Goal: Transaction & Acquisition: Obtain resource

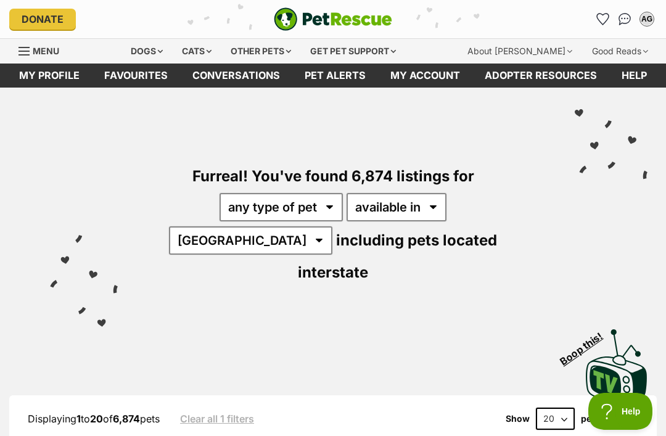
click at [626, 22] on img "Conversations" at bounding box center [624, 19] width 13 height 12
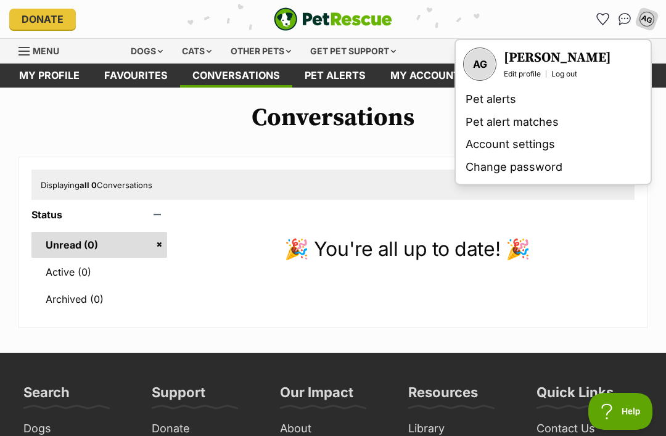
click at [478, 103] on link "Pet alerts" at bounding box center [552, 99] width 185 height 23
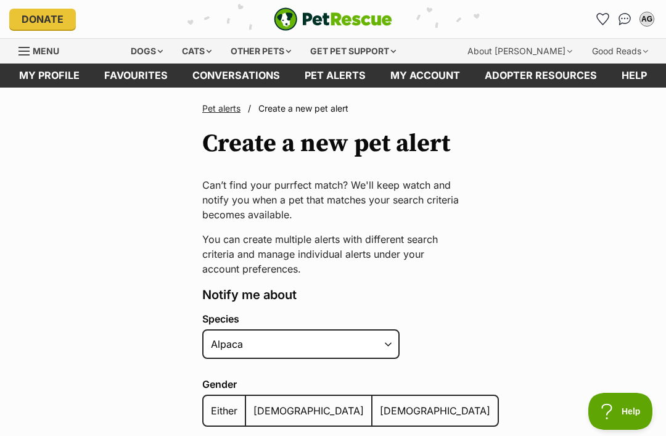
click at [648, 20] on div "AG" at bounding box center [646, 19] width 12 height 12
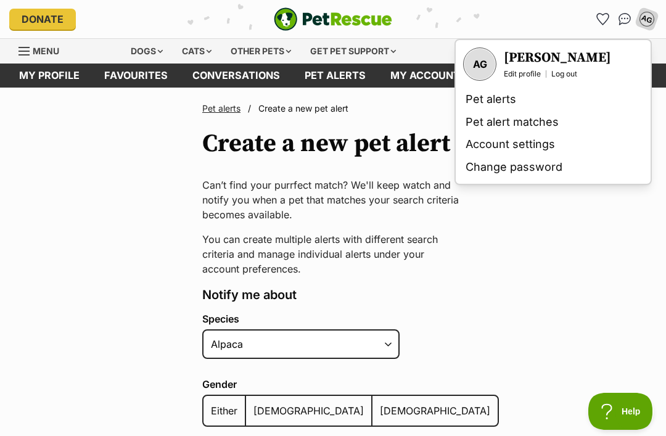
click at [485, 127] on link "Pet alert matches" at bounding box center [552, 122] width 185 height 23
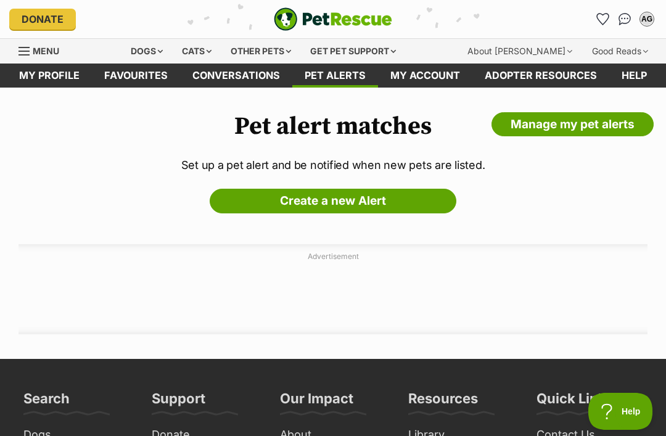
click at [647, 22] on div "AG" at bounding box center [646, 19] width 12 height 12
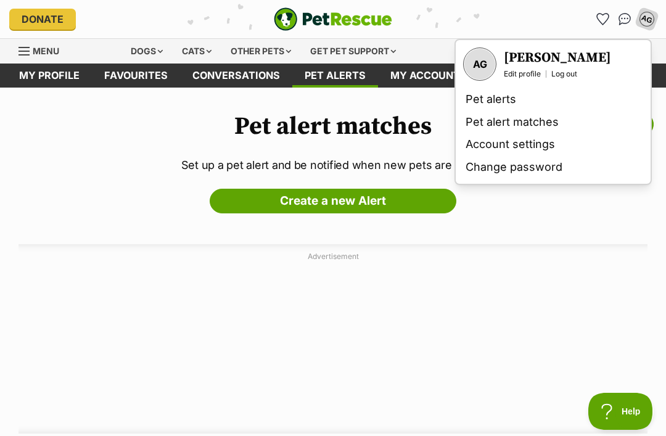
click at [483, 145] on link "Account settings" at bounding box center [552, 144] width 185 height 23
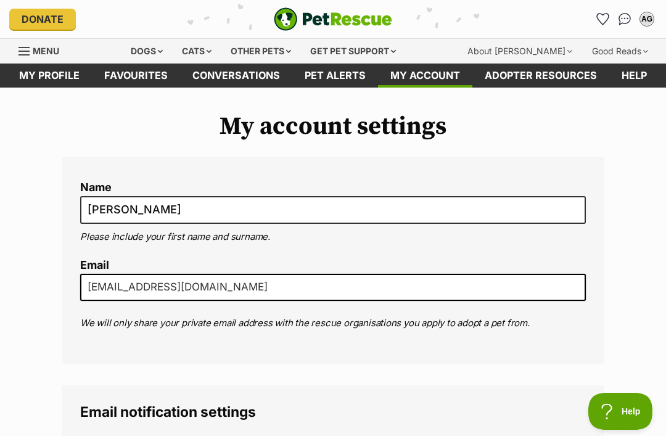
click at [655, 23] on button "AG" at bounding box center [647, 19] width 20 height 20
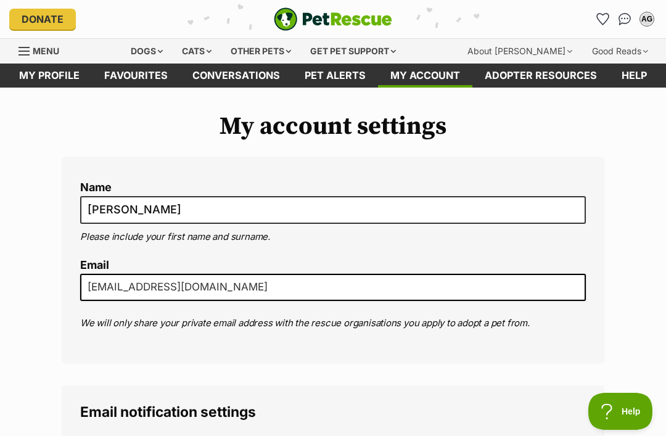
click at [624, 23] on img "Conversations" at bounding box center [624, 19] width 13 height 12
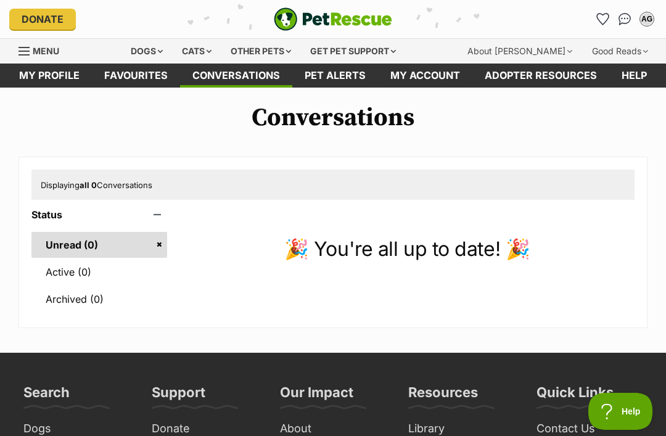
click at [29, 51] on span "Menu" at bounding box center [23, 51] width 11 height 1
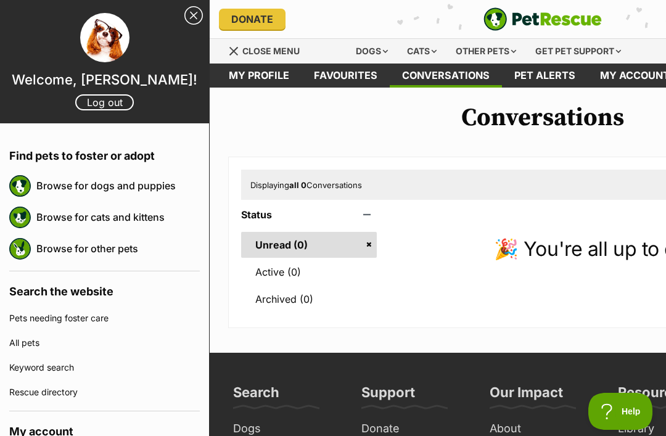
click at [191, 15] on link "Close Sidebar" at bounding box center [193, 15] width 18 height 18
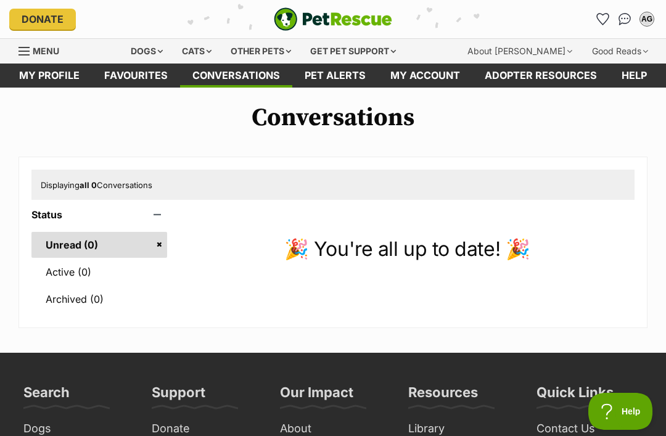
click at [66, 76] on link "My profile" at bounding box center [49, 75] width 85 height 24
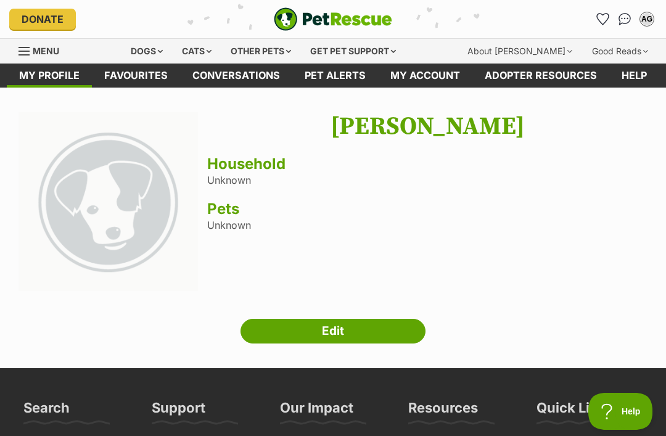
click at [36, 73] on link "My profile" at bounding box center [49, 75] width 85 height 24
click at [27, 51] on span "Menu" at bounding box center [23, 51] width 11 height 1
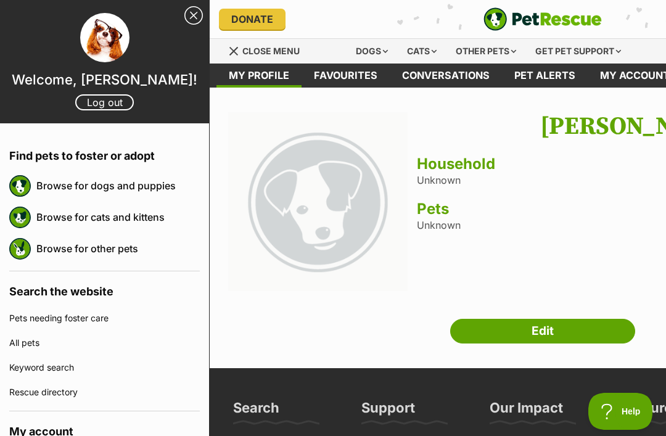
click at [192, 15] on link "Close Sidebar" at bounding box center [193, 15] width 18 height 18
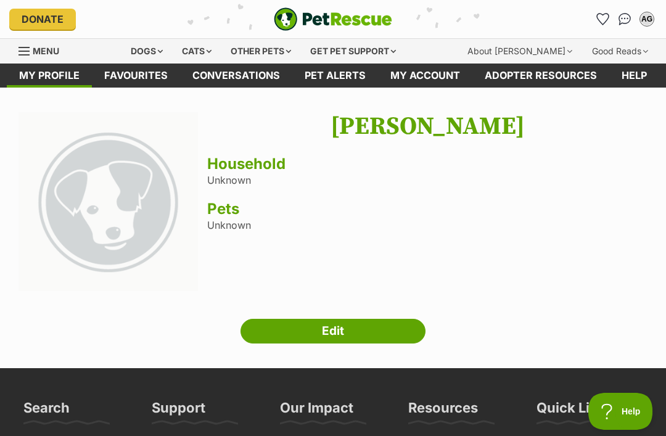
click at [235, 74] on link "Conversations" at bounding box center [236, 75] width 112 height 24
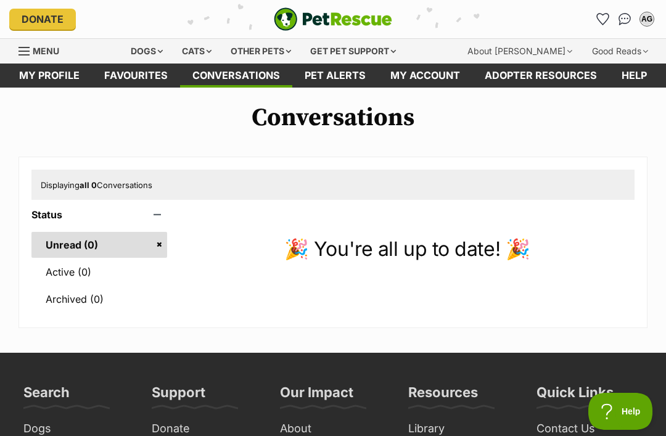
click at [326, 75] on link "Pet alerts" at bounding box center [335, 75] width 86 height 24
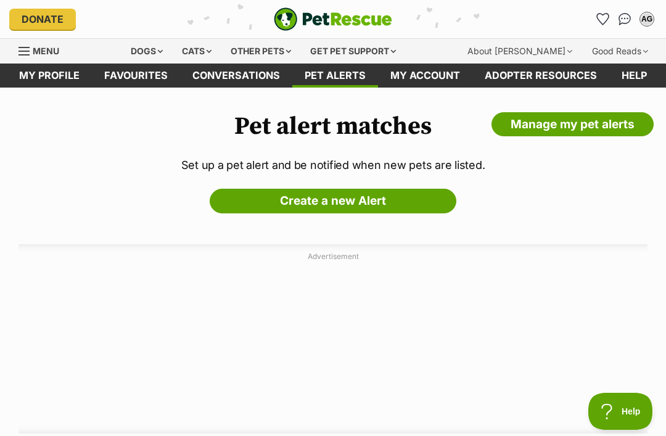
click at [39, 75] on link "My profile" at bounding box center [49, 75] width 85 height 24
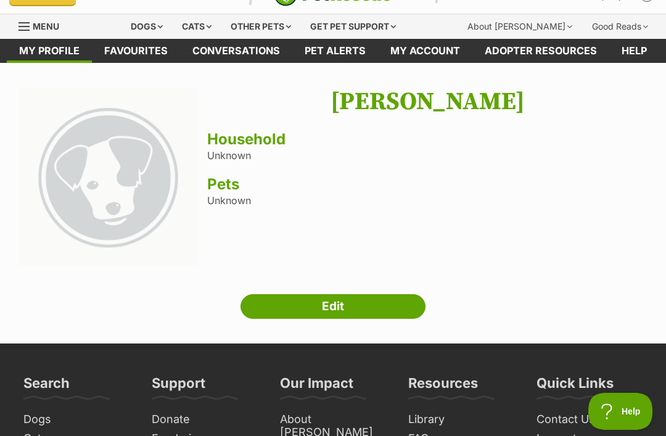
scroll to position [24, 0]
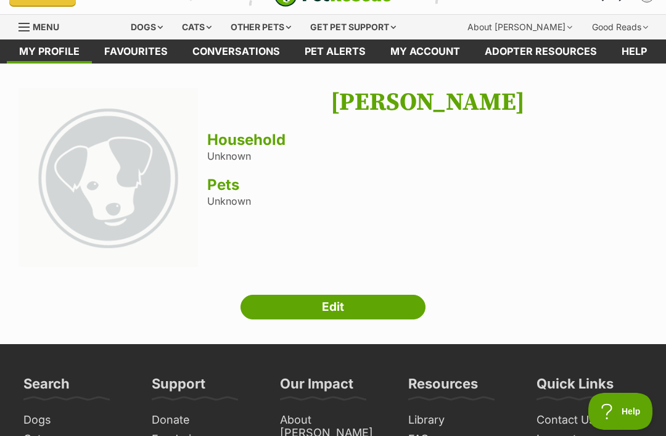
click at [263, 306] on link "Edit" at bounding box center [332, 307] width 185 height 25
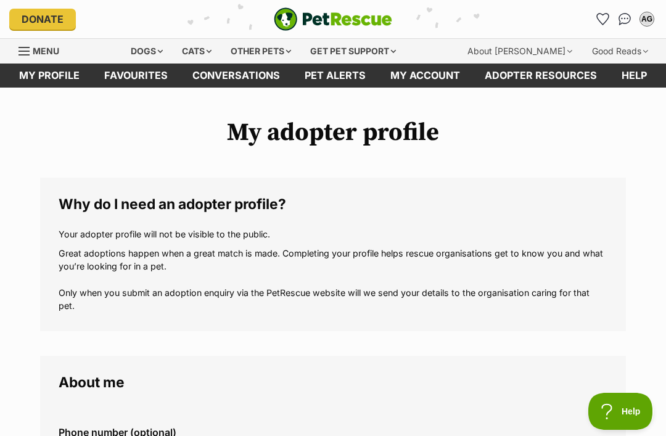
click at [361, 49] on div "Get pet support" at bounding box center [352, 51] width 103 height 25
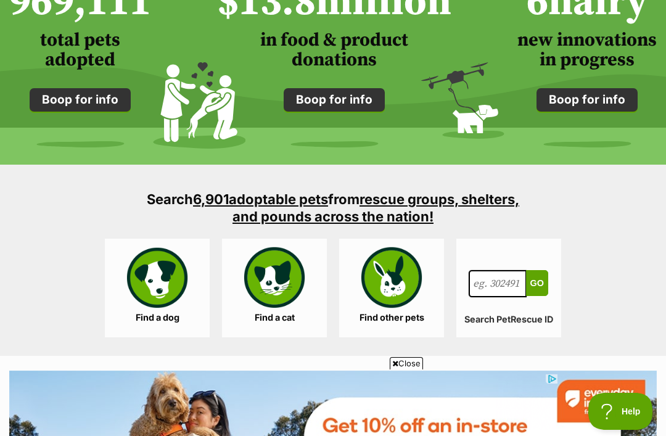
scroll to position [1089, 0]
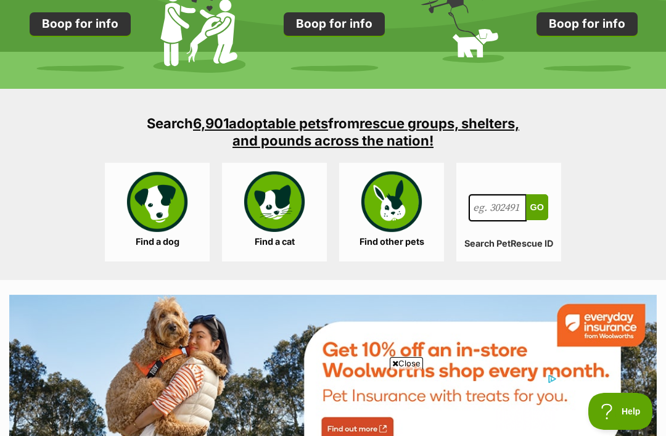
click at [155, 204] on link "Find a dog" at bounding box center [157, 212] width 105 height 99
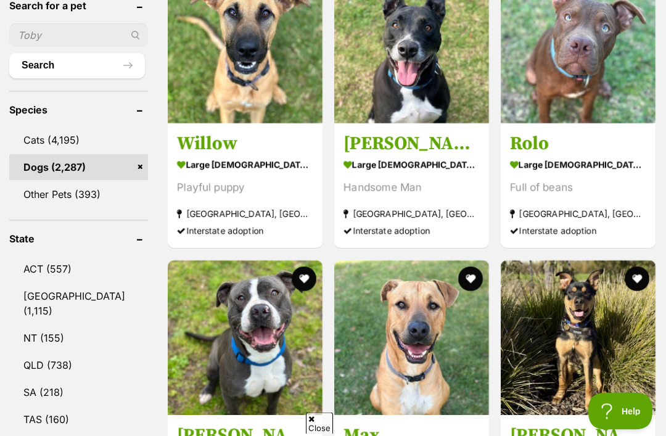
scroll to position [500, 0]
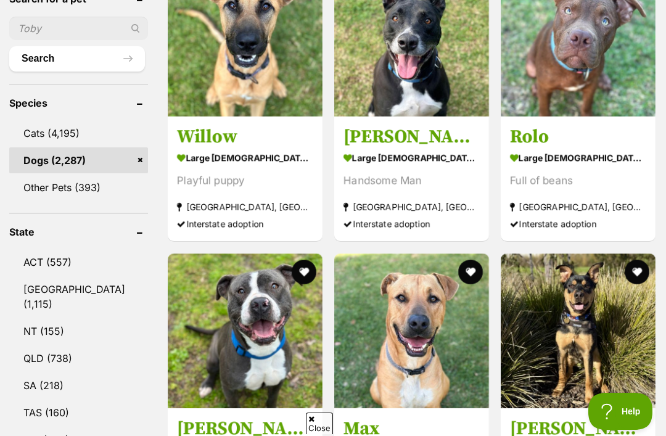
click at [25, 427] on link "VIC (856)" at bounding box center [78, 440] width 139 height 26
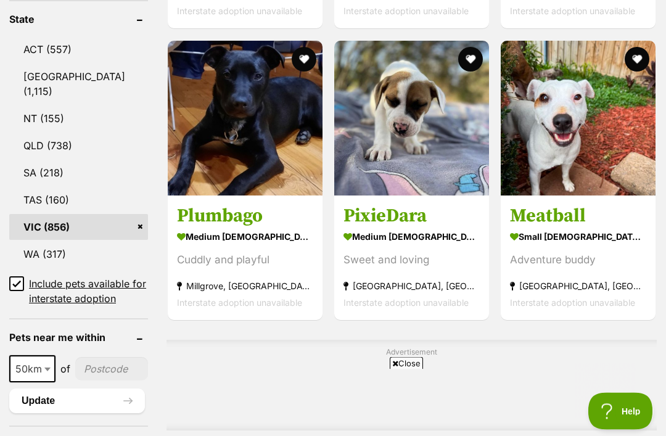
scroll to position [710, 0]
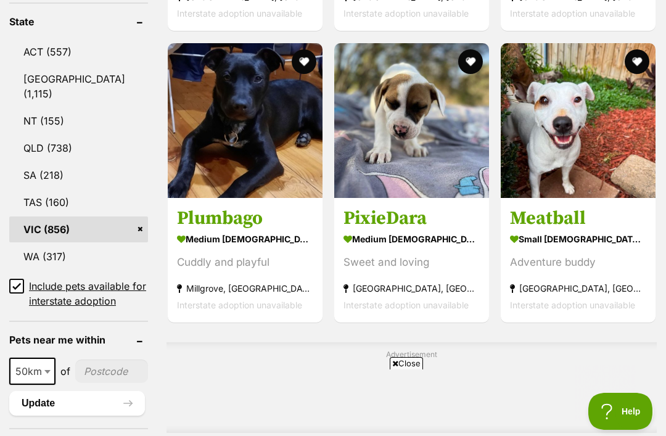
click at [22, 279] on input "Include pets available for interstate adoption" at bounding box center [16, 286] width 15 height 15
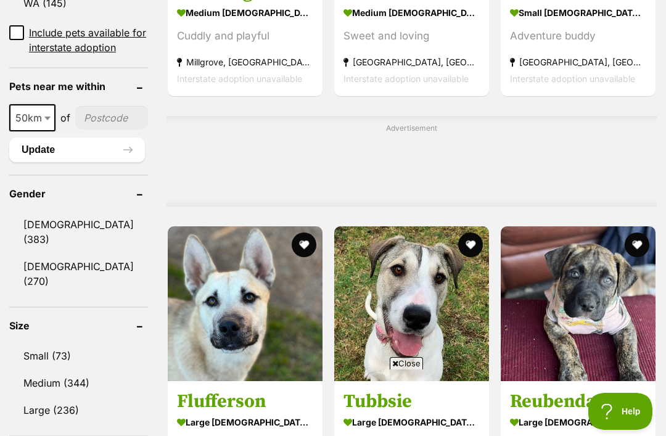
click at [43, 261] on link "[DEMOGRAPHIC_DATA] (270)" at bounding box center [78, 273] width 139 height 41
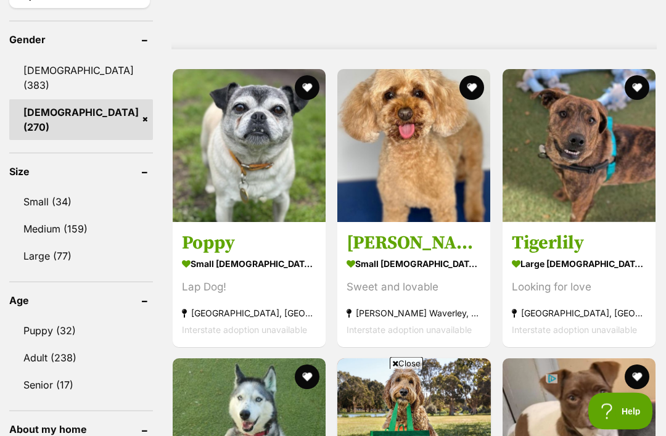
scroll to position [1060, 0]
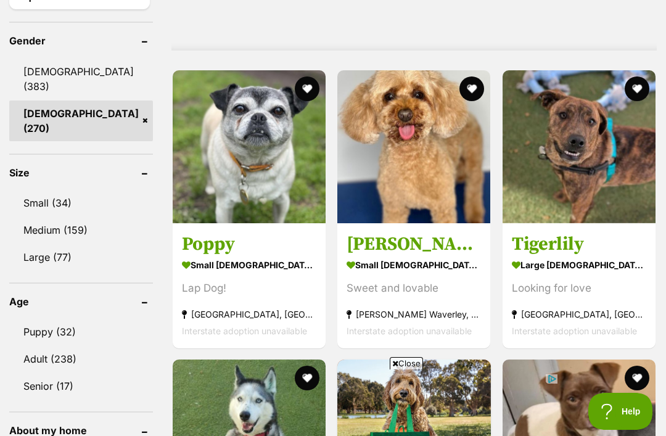
click at [35, 190] on link "Small (34)" at bounding box center [81, 203] width 144 height 26
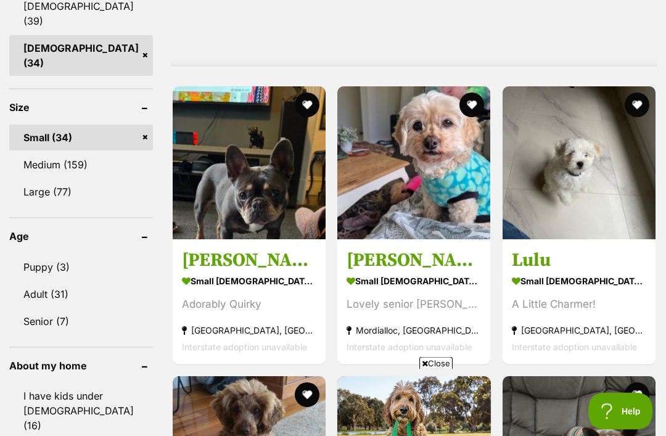
scroll to position [1105, 0]
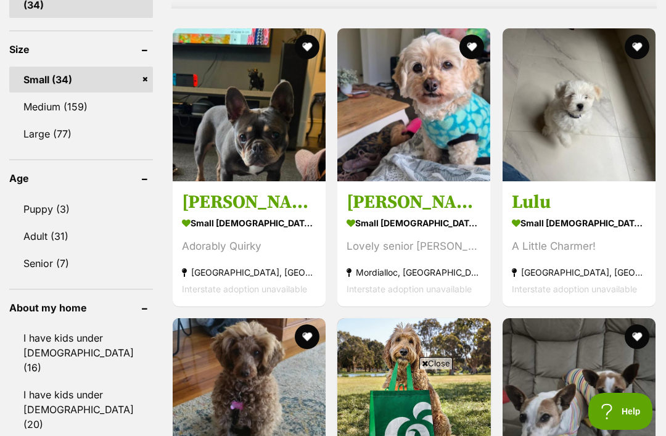
click at [42, 108] on link "Medium (159)" at bounding box center [81, 107] width 144 height 26
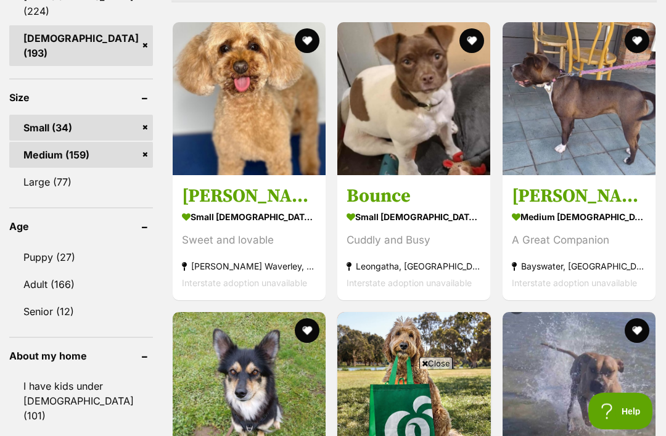
scroll to position [1135, 0]
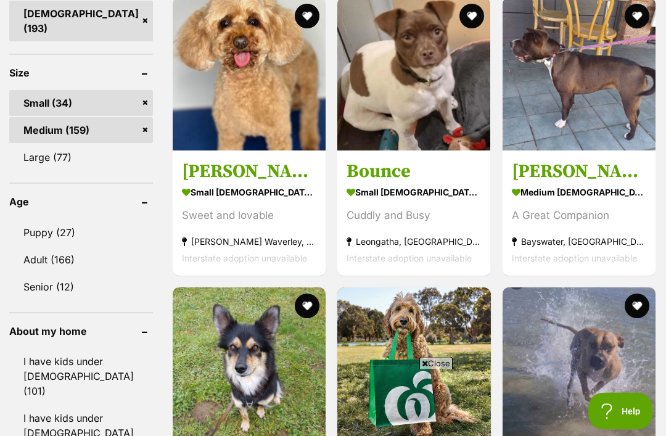
click at [38, 257] on link "Adult (166)" at bounding box center [81, 260] width 144 height 26
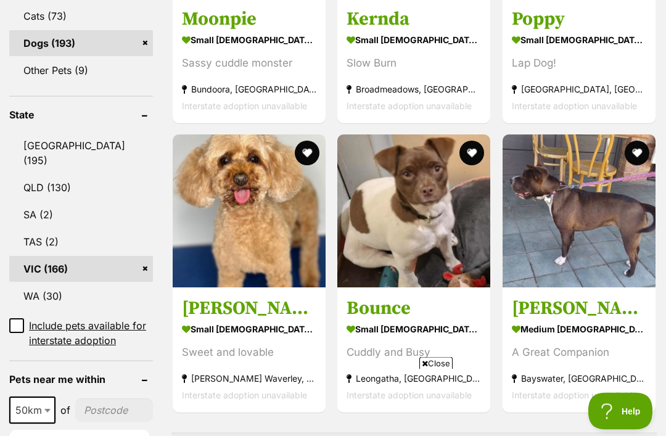
scroll to position [624, 0]
click at [204, 239] on img at bounding box center [249, 210] width 153 height 153
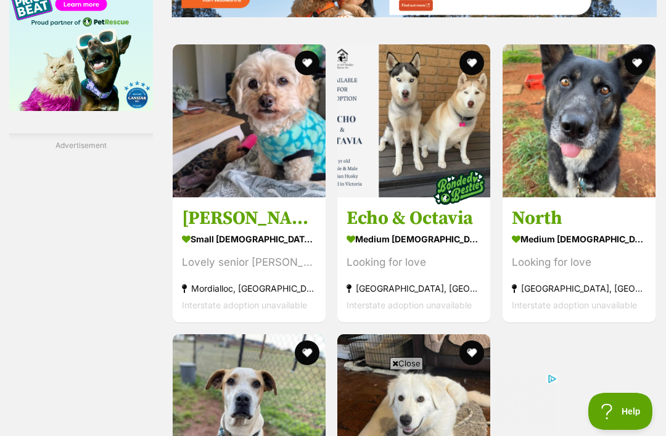
scroll to position [0, 0]
click at [186, 197] on img at bounding box center [249, 120] width 153 height 153
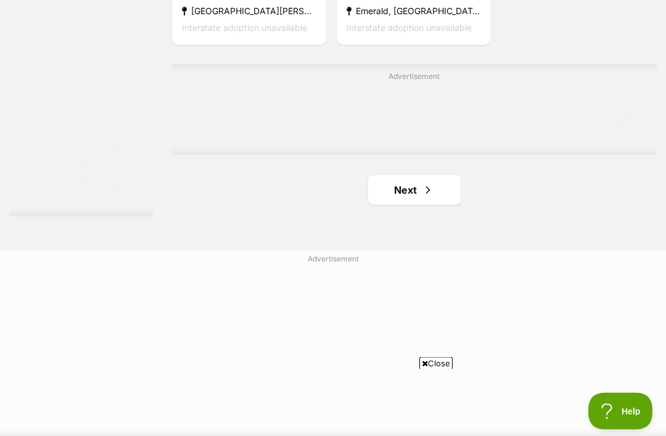
scroll to position [2664, 0]
click at [393, 205] on link "Next" at bounding box center [414, 190] width 92 height 30
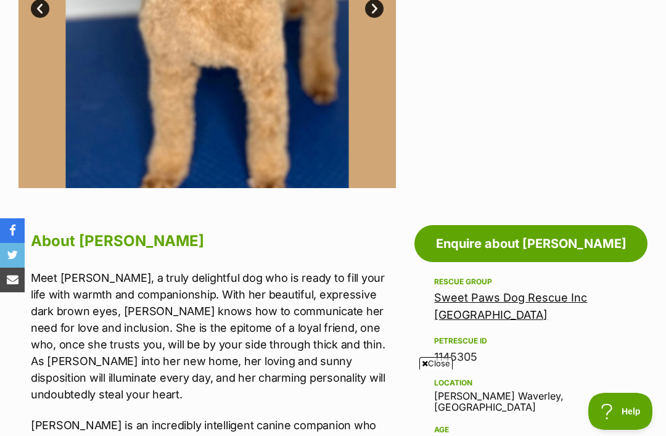
scroll to position [444, 0]
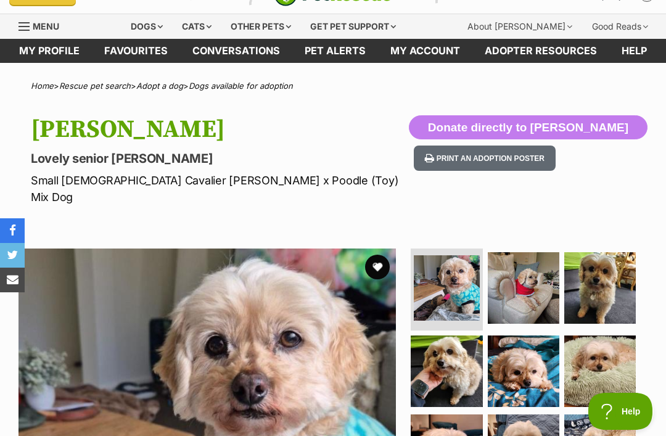
scroll to position [27, 0]
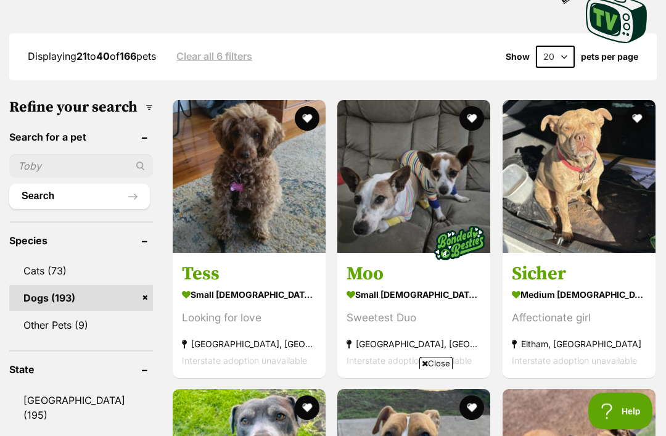
scroll to position [346, 0]
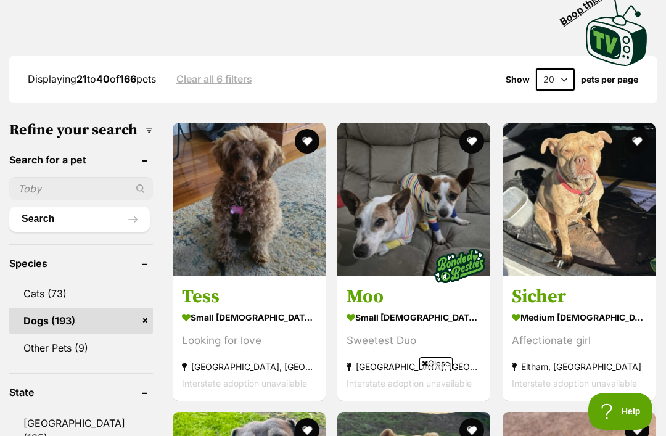
click at [204, 192] on img at bounding box center [249, 199] width 153 height 153
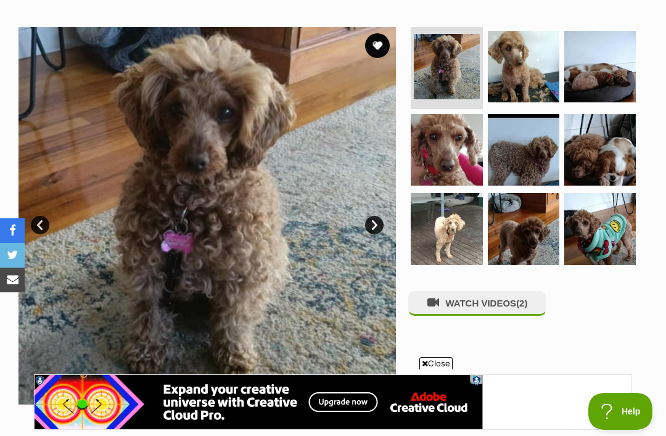
scroll to position [251, 0]
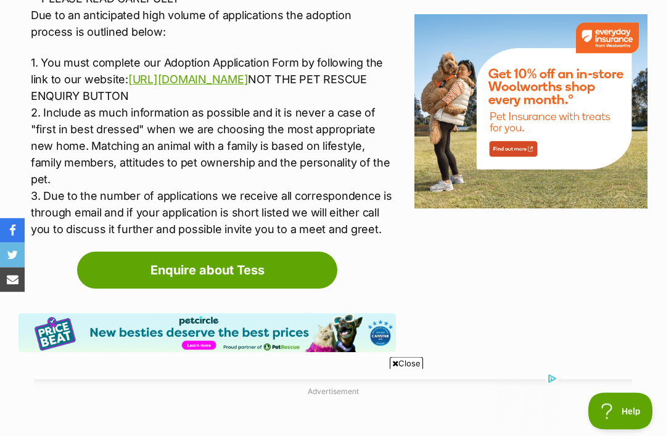
scroll to position [1601, 0]
click at [248, 83] on link "https://www.all4pawsdogrescue.com.au/forms.html" at bounding box center [188, 79] width 120 height 13
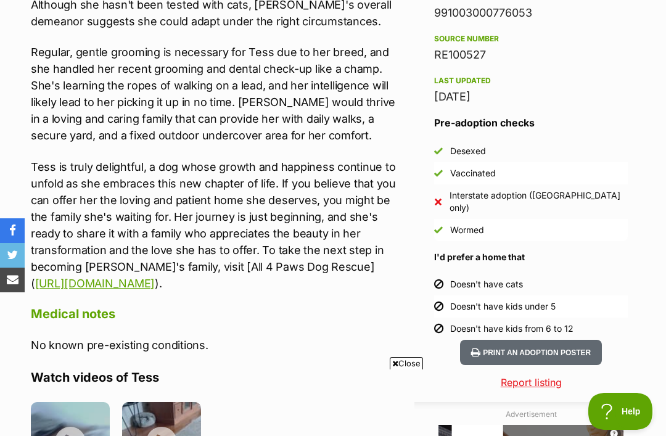
scroll to position [0, 0]
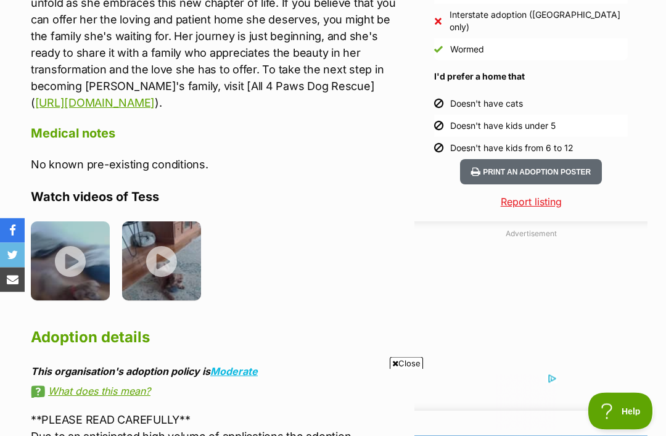
scroll to position [1181, 0]
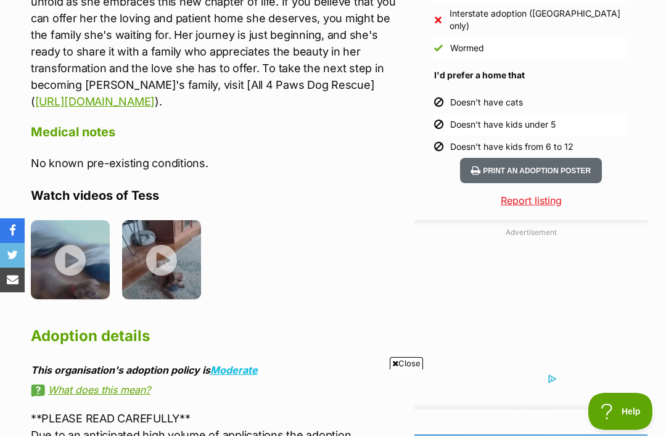
click at [69, 259] on img at bounding box center [70, 259] width 79 height 79
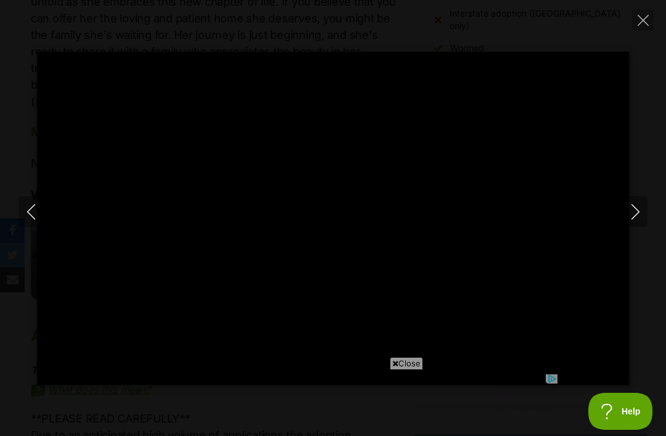
type input "100"
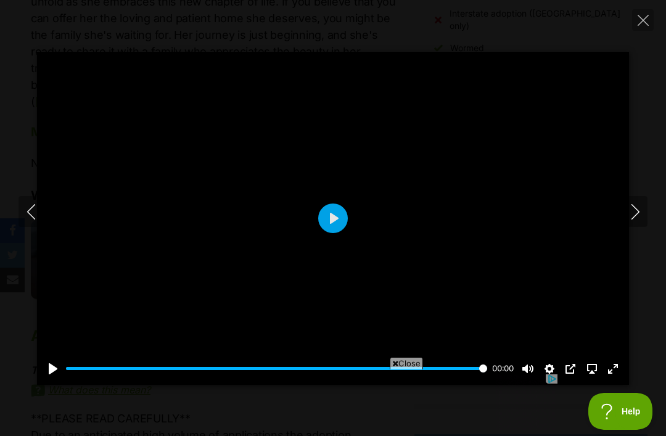
click at [636, 219] on icon "Next" at bounding box center [635, 211] width 15 height 15
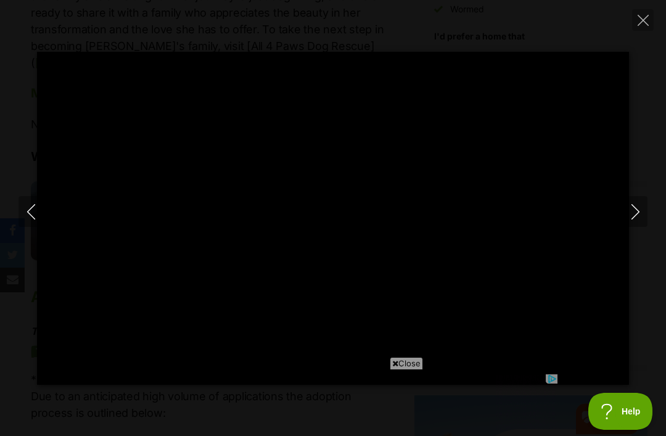
scroll to position [1221, 0]
type input "38.08"
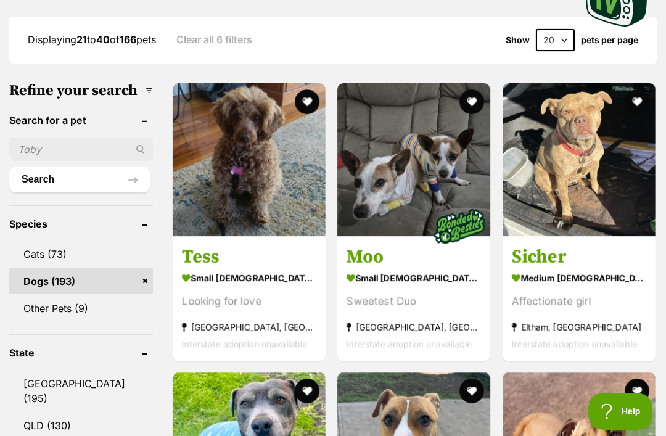
click at [184, 174] on img at bounding box center [249, 159] width 153 height 153
click at [173, 170] on img at bounding box center [249, 159] width 153 height 153
click at [186, 162] on img at bounding box center [249, 159] width 153 height 153
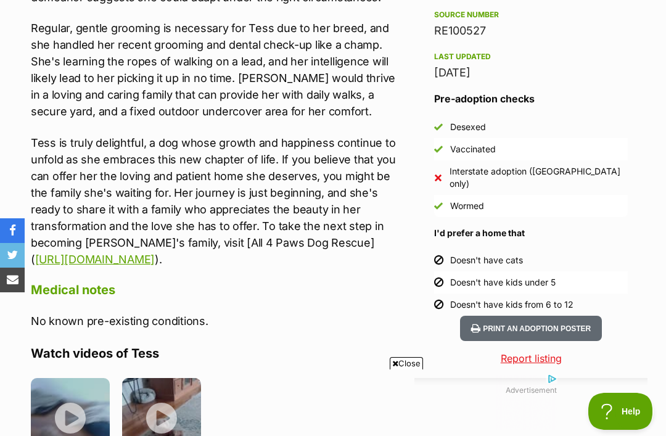
scroll to position [1063, 0]
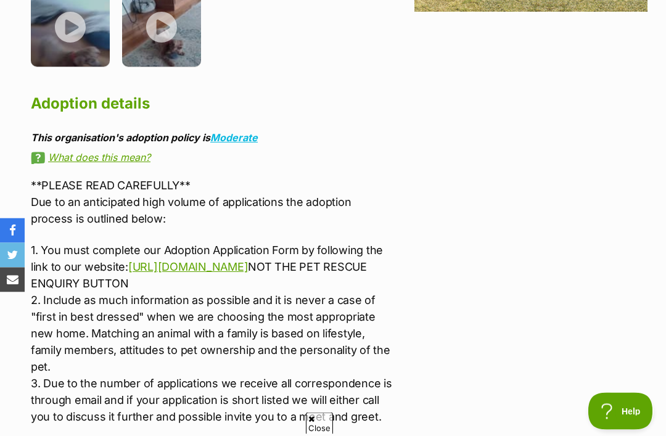
scroll to position [1818, 0]
click at [248, 268] on link "[URL][DOMAIN_NAME]" at bounding box center [188, 266] width 120 height 13
